Goal: Browse casually

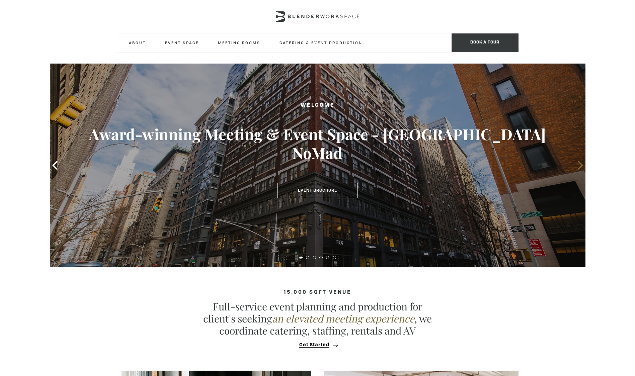
click at [580, 163] on icon at bounding box center [580, 165] width 5 height 9
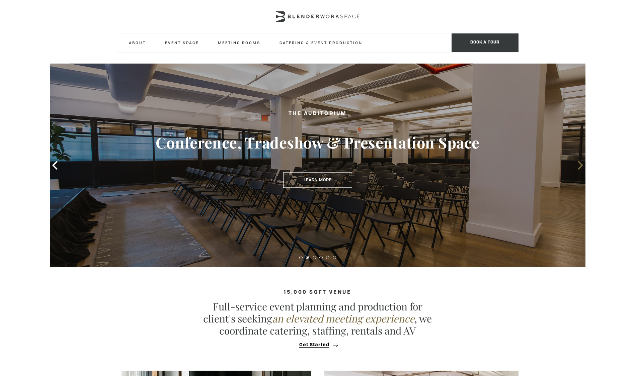
click at [580, 163] on icon at bounding box center [580, 165] width 5 height 9
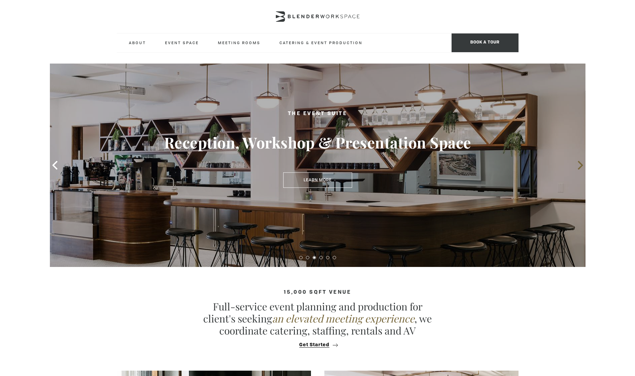
click at [580, 166] on icon at bounding box center [580, 165] width 9 height 9
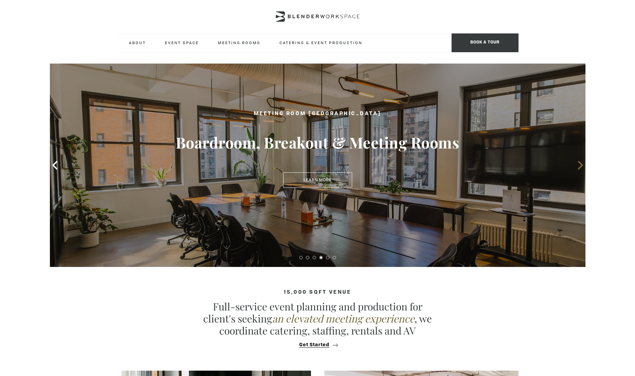
click at [580, 166] on icon at bounding box center [580, 165] width 9 height 9
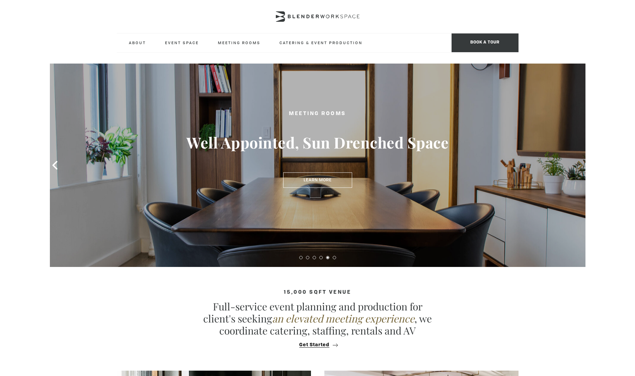
click at [580, 166] on icon at bounding box center [580, 165] width 9 height 9
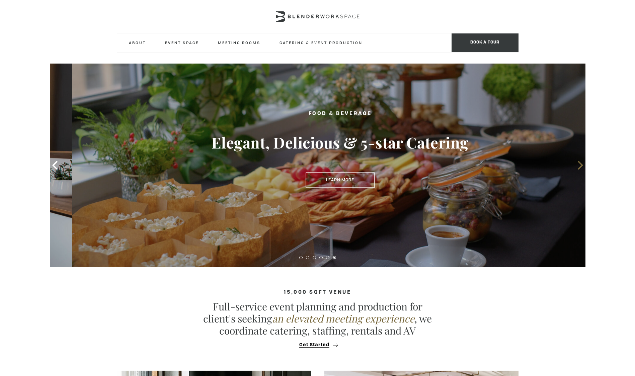
click at [580, 166] on icon at bounding box center [580, 165] width 9 height 9
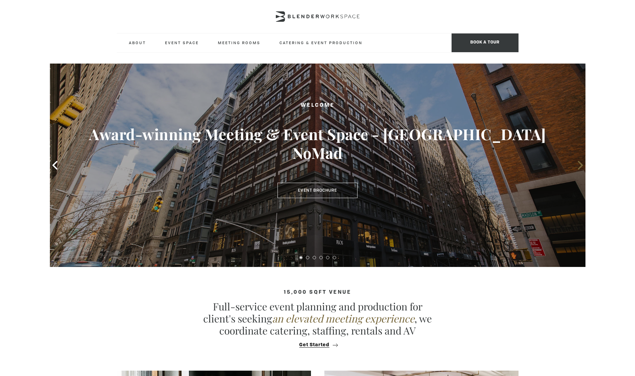
click at [580, 166] on icon at bounding box center [580, 165] width 9 height 9
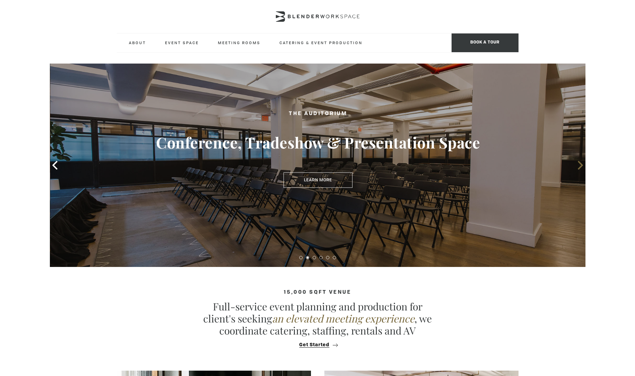
click at [580, 166] on icon at bounding box center [580, 165] width 9 height 9
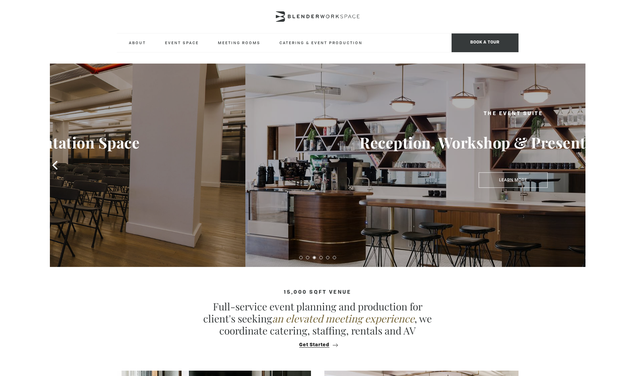
click at [580, 166] on icon at bounding box center [580, 165] width 9 height 9
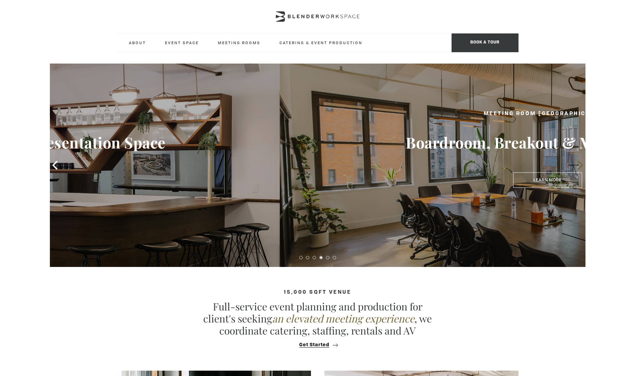
click at [580, 166] on icon at bounding box center [580, 165] width 9 height 9
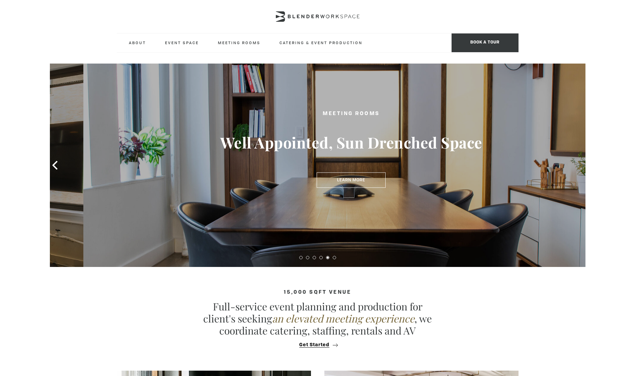
click at [580, 166] on icon at bounding box center [580, 165] width 9 height 9
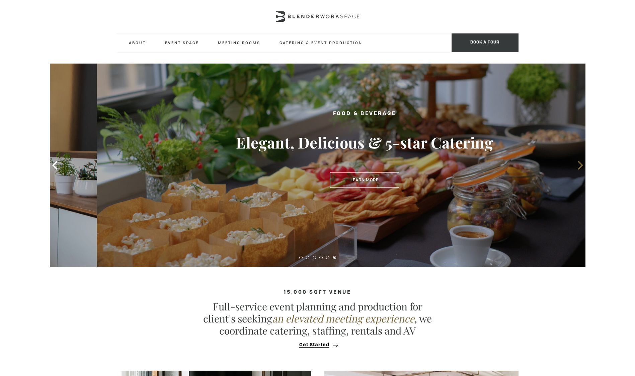
click at [580, 166] on icon at bounding box center [580, 165] width 9 height 9
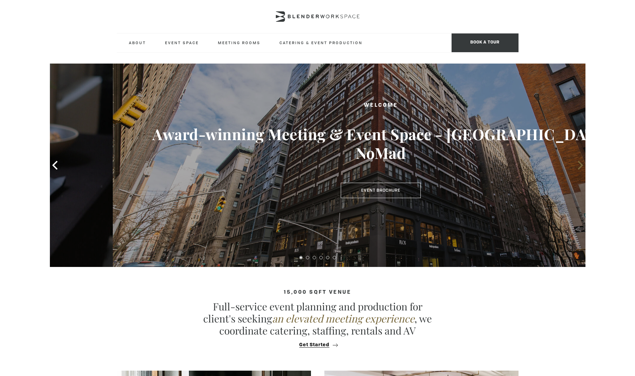
click at [580, 166] on icon at bounding box center [580, 165] width 9 height 9
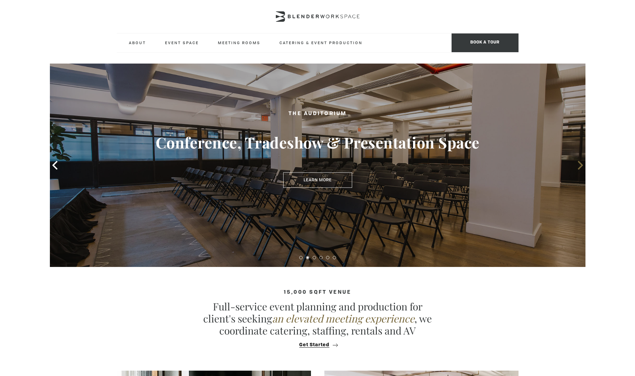
click at [580, 166] on icon at bounding box center [580, 165] width 9 height 9
